Goal: Task Accomplishment & Management: Manage account settings

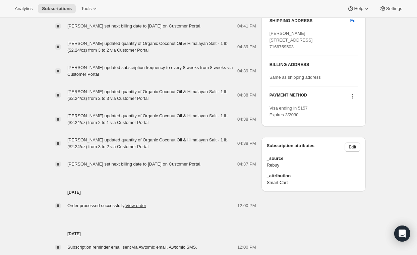
scroll to position [112, 0]
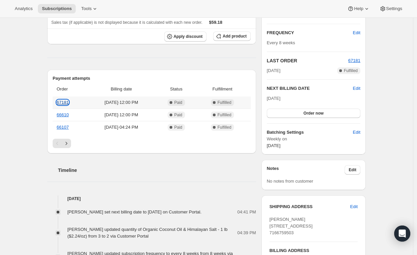
click at [62, 101] on link "67181" at bounding box center [63, 102] width 12 height 5
click at [65, 115] on link "66610" at bounding box center [63, 114] width 12 height 5
click at [64, 128] on link "66107" at bounding box center [63, 127] width 12 height 5
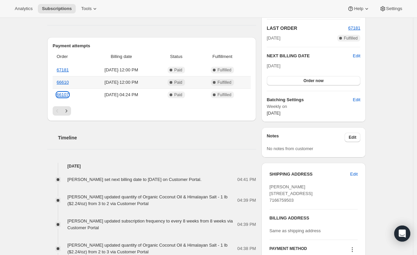
scroll to position [186, 0]
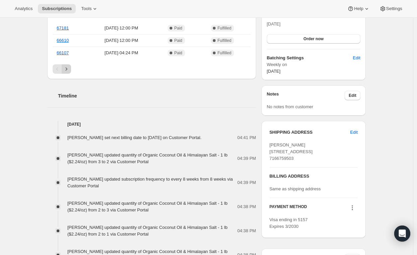
click at [70, 67] on icon "Next" at bounding box center [66, 69] width 7 height 7
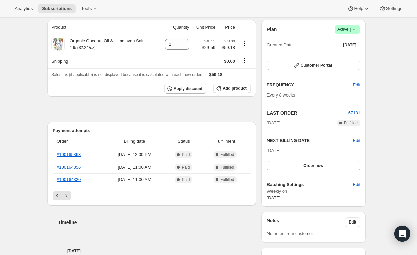
scroll to position [0, 0]
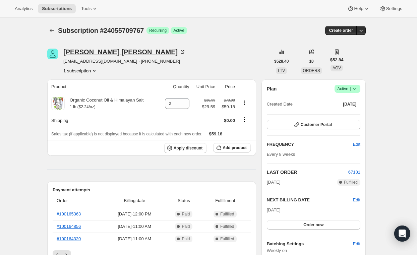
click at [107, 51] on div "[PERSON_NAME]" at bounding box center [124, 52] width 122 height 7
click at [194, 147] on span "Apply discount" at bounding box center [188, 148] width 29 height 5
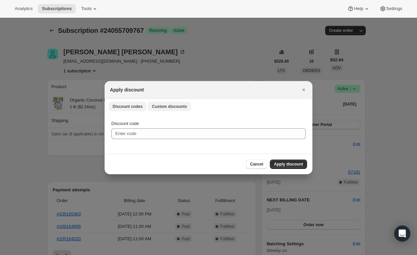
click at [161, 104] on span "Custom discounts" at bounding box center [169, 106] width 35 height 5
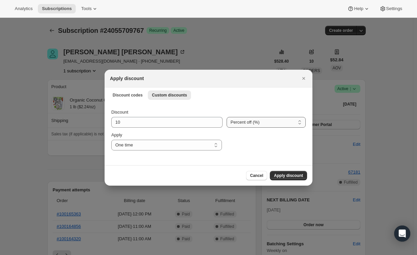
click at [300, 121] on select "Percent off (%) Amount off ($)" at bounding box center [266, 122] width 79 height 11
select select "fixed"
click at [227, 117] on select "Percent off (%) Amount off ($)" at bounding box center [266, 122] width 79 height 11
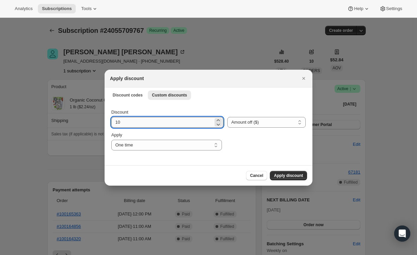
click at [128, 122] on input "10" at bounding box center [162, 122] width 102 height 11
type input "1"
type input "3"
click at [217, 147] on select "One time Specify instances... Indefinitely" at bounding box center [166, 145] width 111 height 11
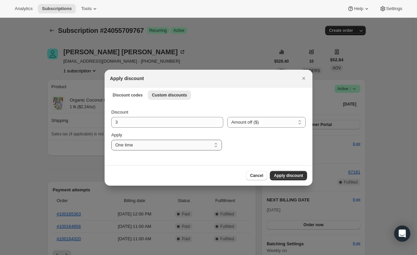
select select "indefinitely"
click at [111, 140] on select "One time Specify instances... Indefinitely" at bounding box center [166, 145] width 111 height 11
click at [290, 174] on span "Apply discount" at bounding box center [288, 175] width 29 height 5
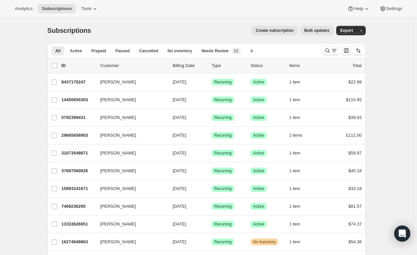
click at [330, 50] on icon "Search and filter results" at bounding box center [328, 51] width 4 height 4
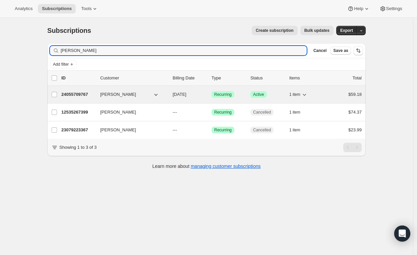
type input "cindy"
click at [68, 95] on p "24055709767" at bounding box center [78, 94] width 34 height 7
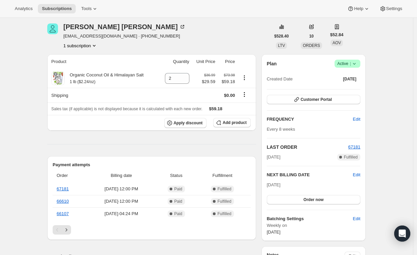
scroll to position [37, 0]
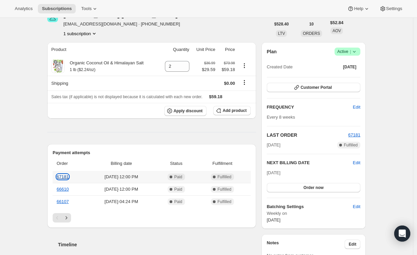
click at [66, 176] on link "67181" at bounding box center [63, 176] width 12 height 5
click at [63, 189] on link "66610" at bounding box center [63, 189] width 12 height 5
